Goal: Information Seeking & Learning: Learn about a topic

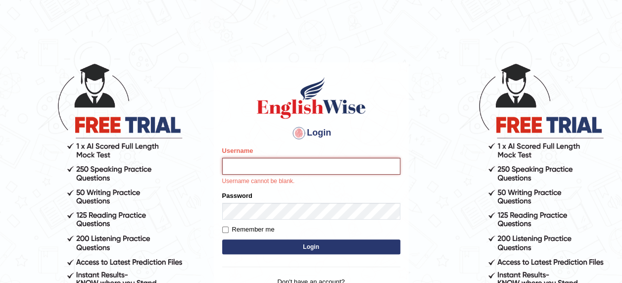
click at [381, 166] on input "Username" at bounding box center [311, 166] width 178 height 17
type input "francoemgineering"
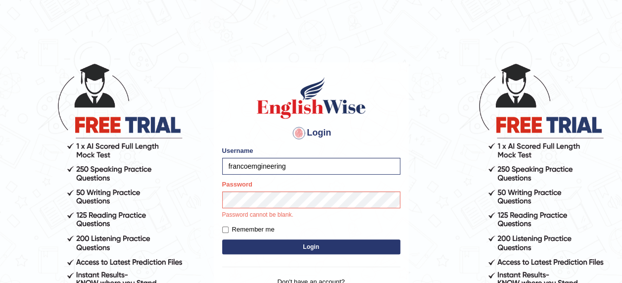
click at [33, 142] on body "Login Please fix the following errors: Username francoemgineering Password Pass…" at bounding box center [311, 172] width 622 height 283
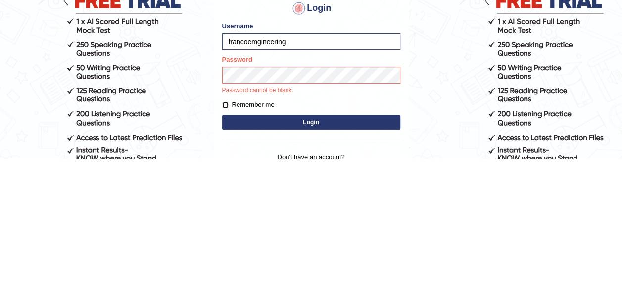
click at [228, 232] on input "Remember me" at bounding box center [225, 230] width 6 height 6
checkbox input "true"
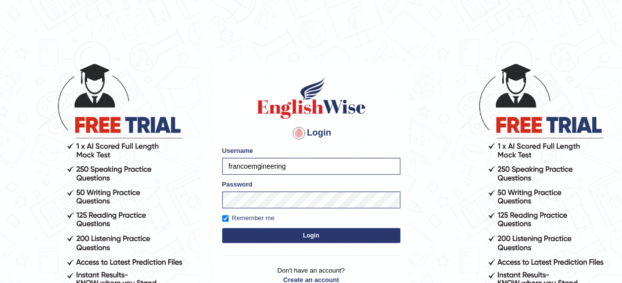
click at [318, 238] on button "Login" at bounding box center [311, 235] width 178 height 15
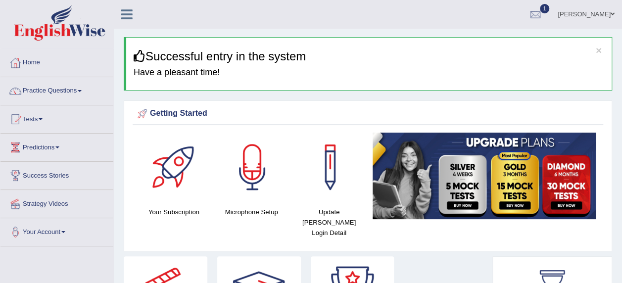
click at [82, 91] on span at bounding box center [80, 91] width 4 height 2
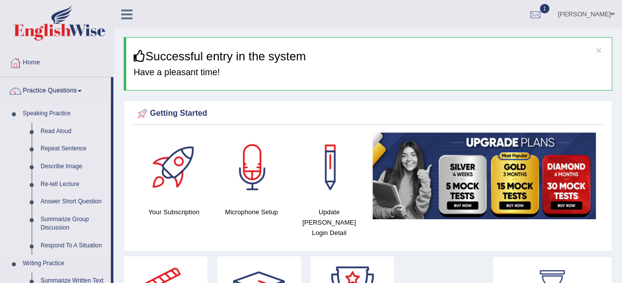
click at [70, 139] on link "Read Aloud" at bounding box center [73, 132] width 75 height 18
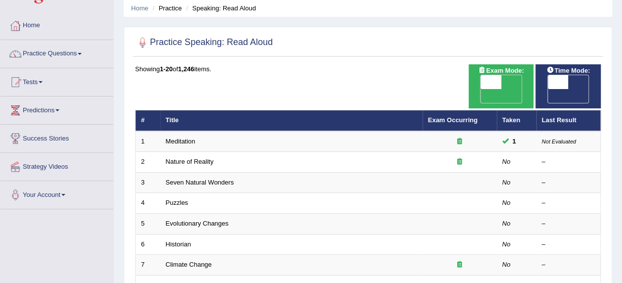
scroll to position [38, 0]
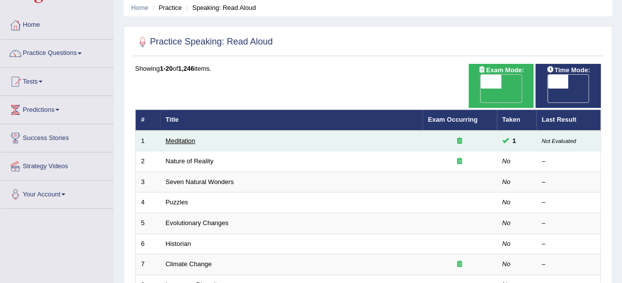
click at [193, 137] on link "Meditation" at bounding box center [181, 140] width 30 height 7
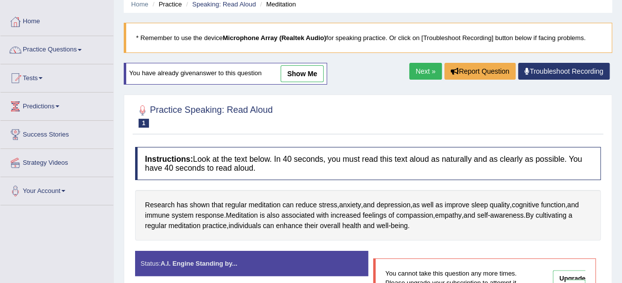
scroll to position [41, 0]
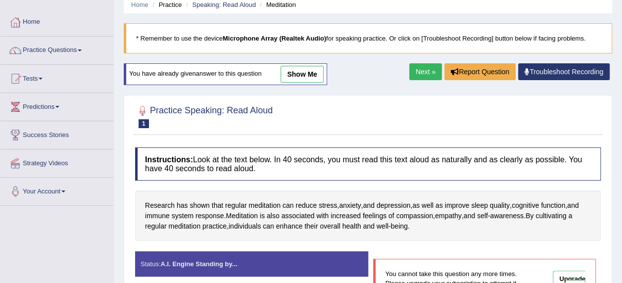
click at [425, 72] on link "Next »" at bounding box center [425, 71] width 33 height 17
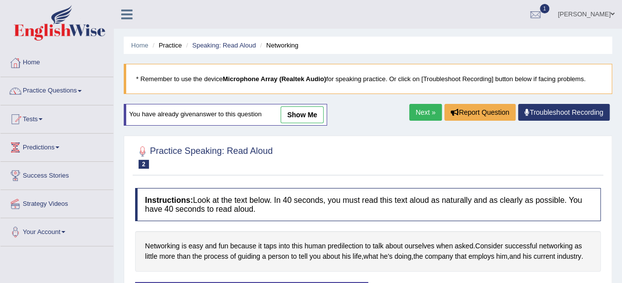
click at [427, 110] on link "Next »" at bounding box center [425, 112] width 33 height 17
click at [427, 111] on link "Next »" at bounding box center [425, 112] width 33 height 17
click at [426, 110] on link "Next »" at bounding box center [425, 112] width 33 height 17
click at [426, 108] on link "Next »" at bounding box center [425, 112] width 33 height 17
click at [426, 109] on link "Next »" at bounding box center [425, 112] width 33 height 17
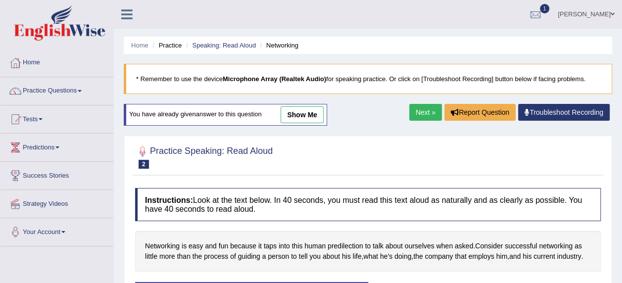
click at [426, 108] on link "Next »" at bounding box center [425, 112] width 33 height 17
click at [427, 108] on link "Next »" at bounding box center [425, 112] width 33 height 17
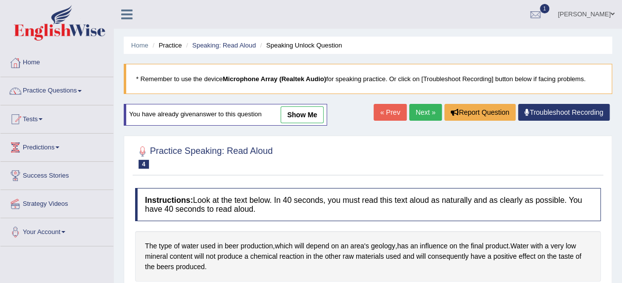
click at [423, 111] on link "Next »" at bounding box center [425, 112] width 33 height 17
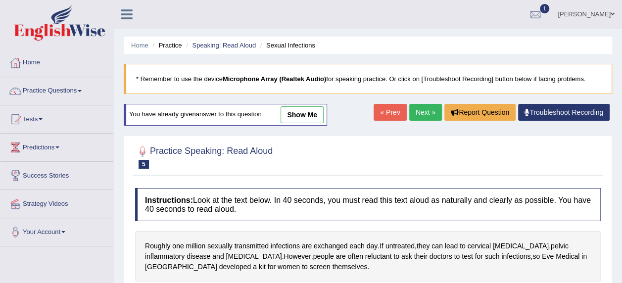
click at [423, 111] on link "Next »" at bounding box center [425, 112] width 33 height 17
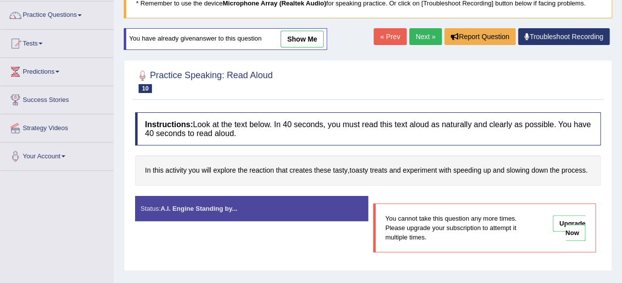
click at [425, 35] on link "Next »" at bounding box center [425, 36] width 33 height 17
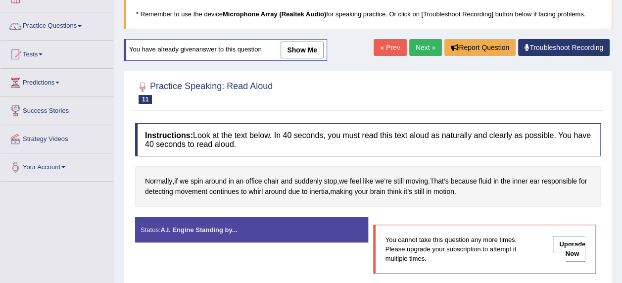
click at [427, 47] on link "Next »" at bounding box center [425, 47] width 33 height 17
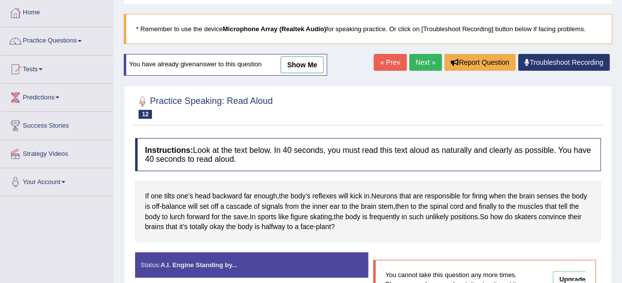
scroll to position [51, 0]
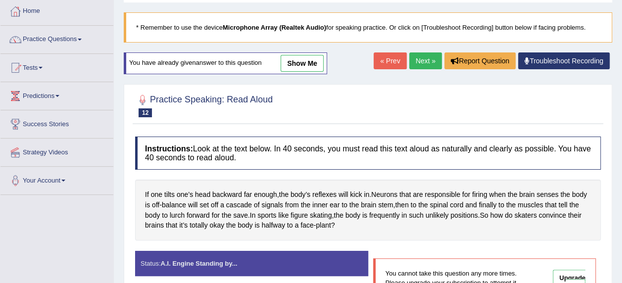
click at [425, 62] on link "Next »" at bounding box center [425, 60] width 33 height 17
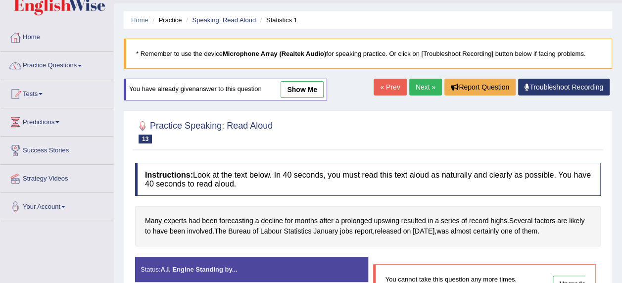
click at [428, 85] on link "Next »" at bounding box center [425, 87] width 33 height 17
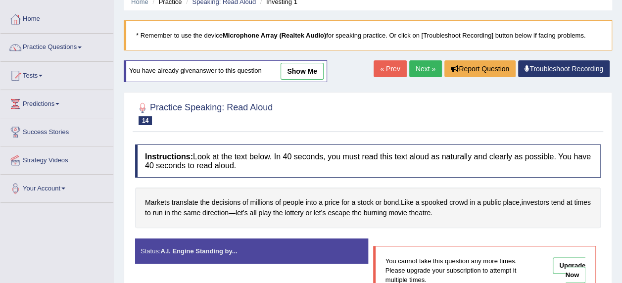
click at [426, 66] on link "Next »" at bounding box center [425, 68] width 33 height 17
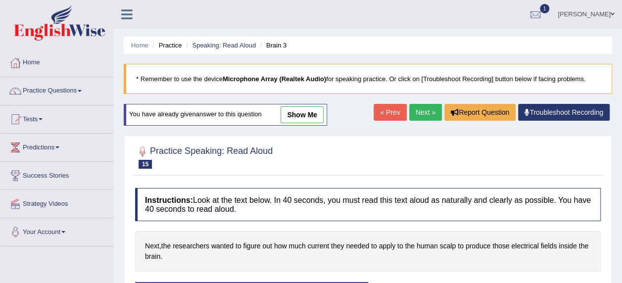
click at [426, 111] on link "Next »" at bounding box center [425, 112] width 33 height 17
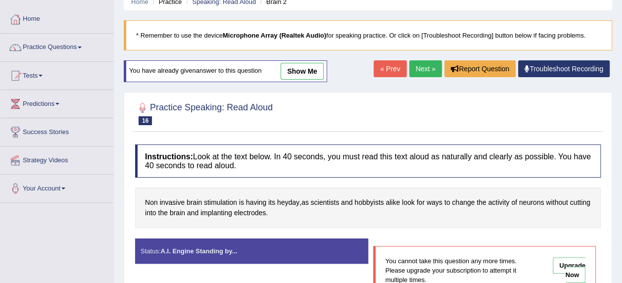
click at [426, 68] on link "Next »" at bounding box center [425, 68] width 33 height 17
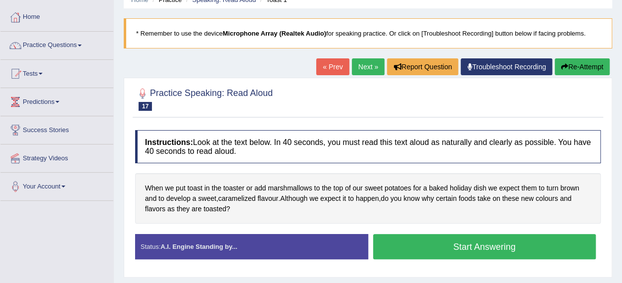
scroll to position [47, 0]
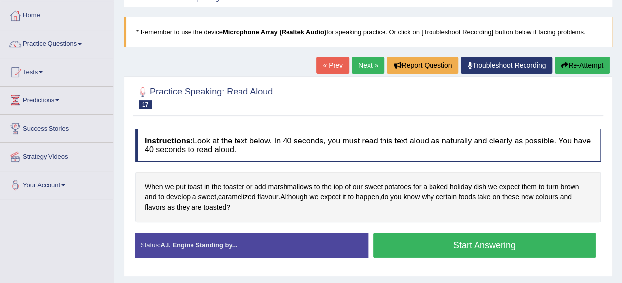
click at [583, 99] on div at bounding box center [368, 97] width 466 height 30
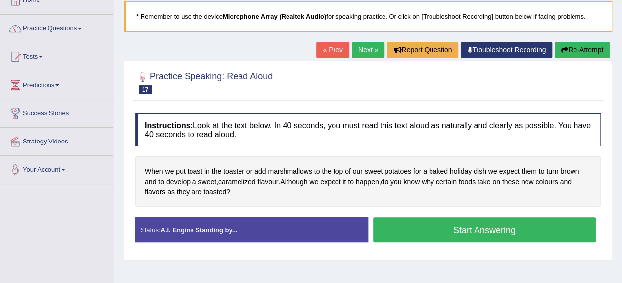
scroll to position [72, 0]
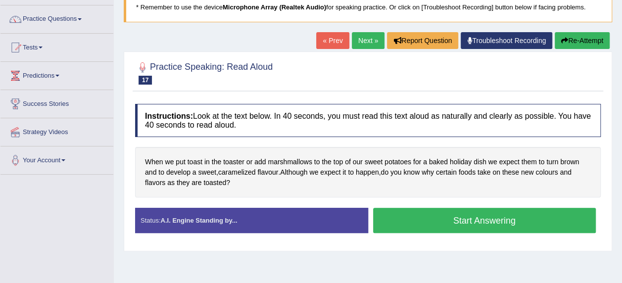
click at [491, 216] on button "Start Answering" at bounding box center [484, 220] width 223 height 25
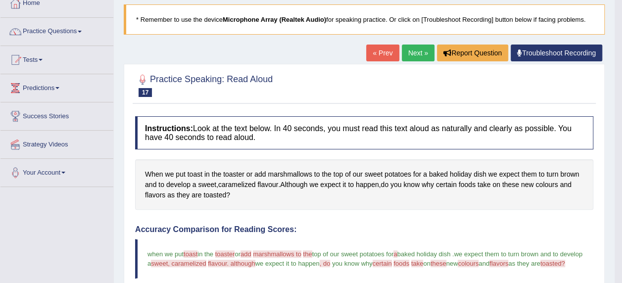
scroll to position [57, 0]
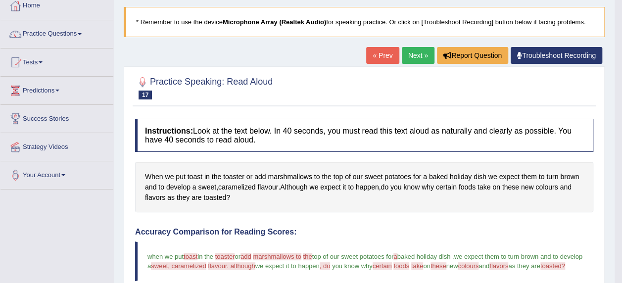
click at [418, 52] on link "Next »" at bounding box center [418, 55] width 33 height 17
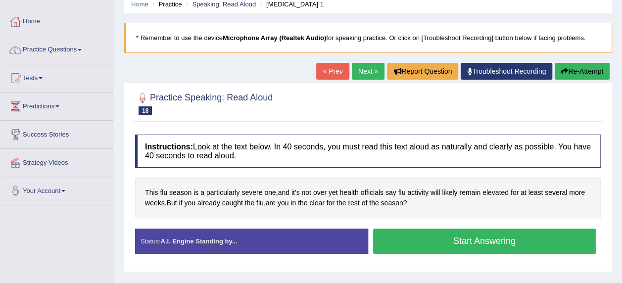
scroll to position [49, 0]
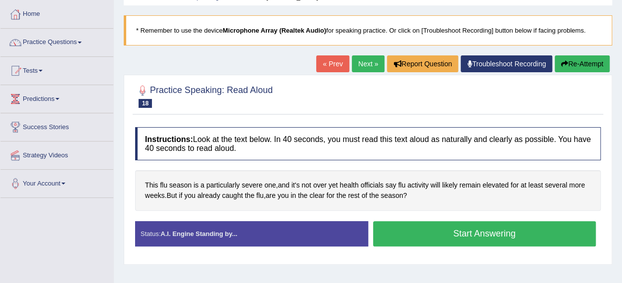
click at [497, 232] on button "Start Answering" at bounding box center [484, 233] width 223 height 25
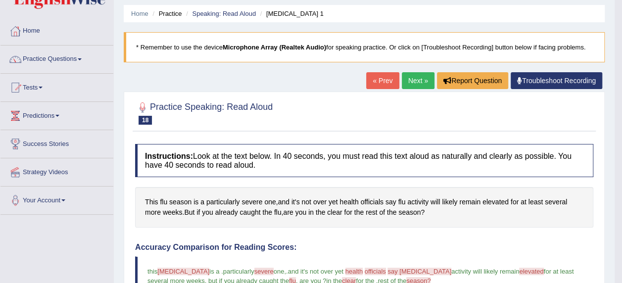
scroll to position [20, 0]
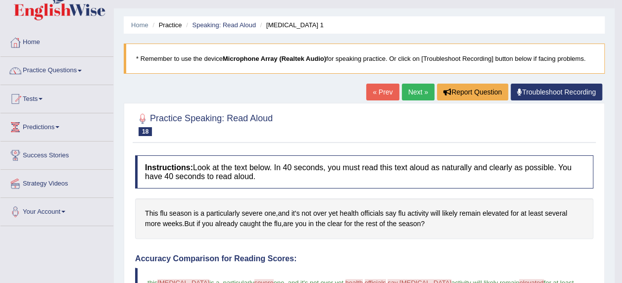
click at [418, 89] on link "Next »" at bounding box center [418, 92] width 33 height 17
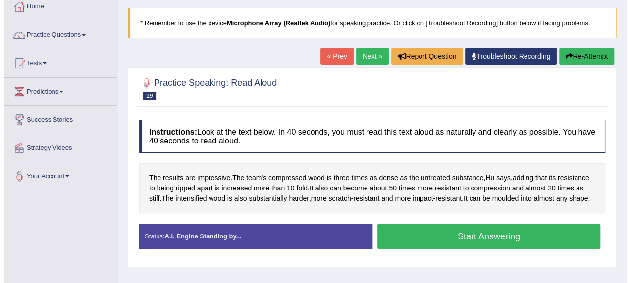
scroll to position [57, 0]
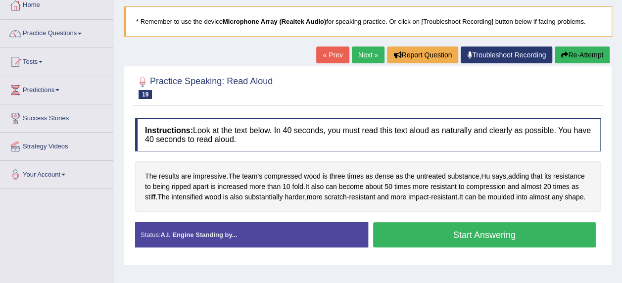
click at [494, 244] on button "Start Answering" at bounding box center [484, 234] width 223 height 25
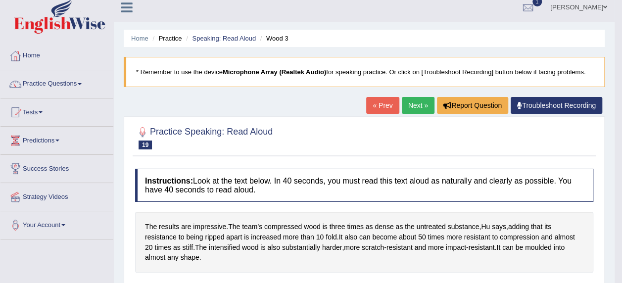
scroll to position [5, 0]
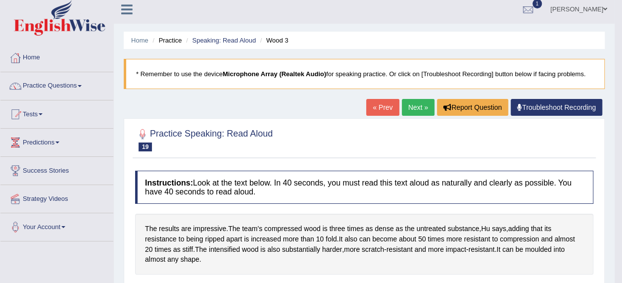
click at [419, 105] on link "Next »" at bounding box center [418, 107] width 33 height 17
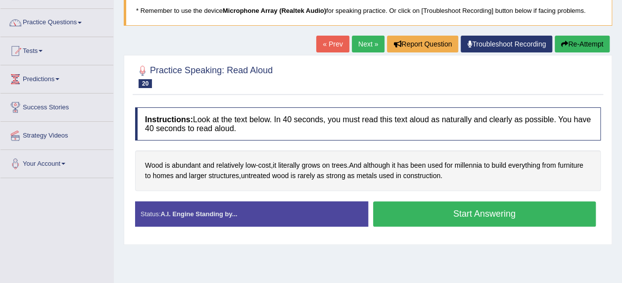
scroll to position [70, 0]
